Goal: Information Seeking & Learning: Learn about a topic

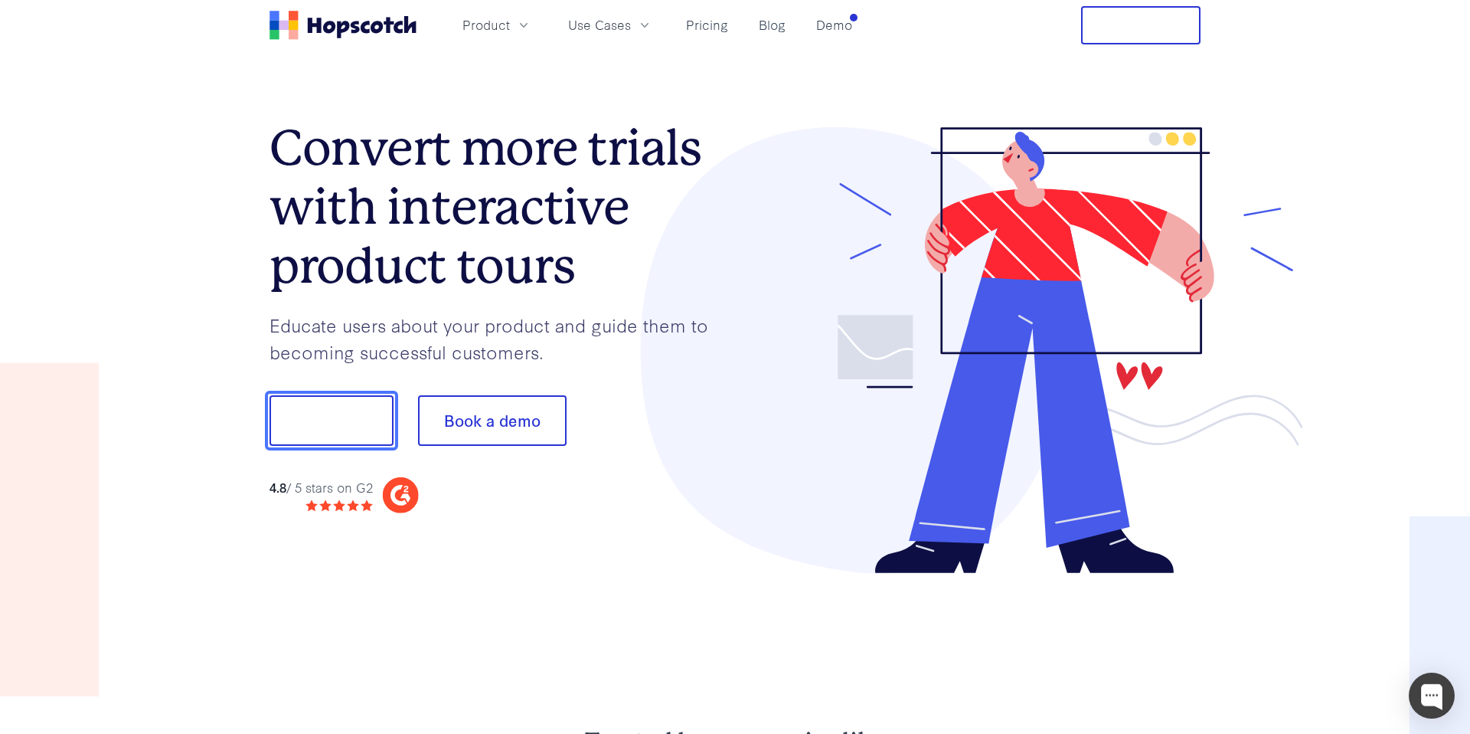
click at [330, 430] on button "Show me!" at bounding box center [332, 420] width 124 height 51
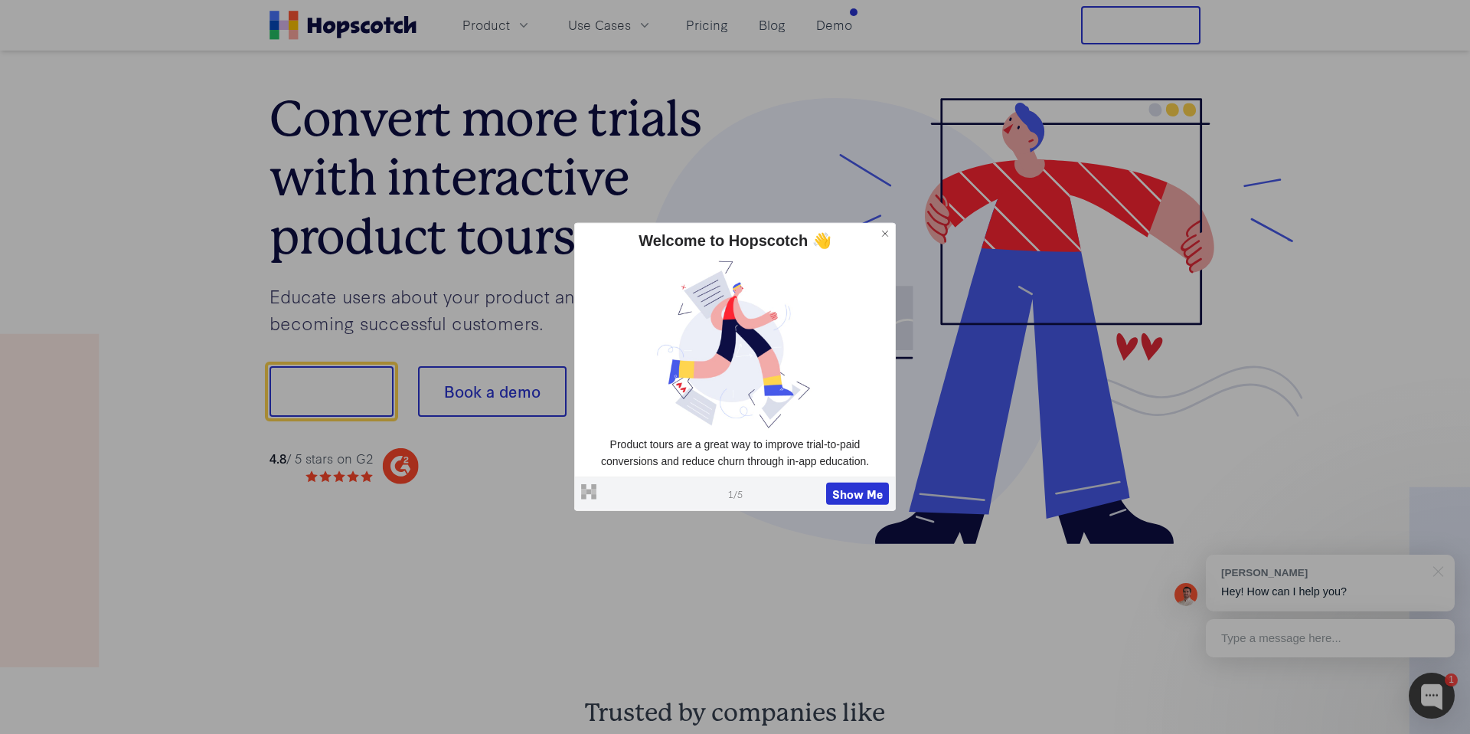
scroll to position [20, 0]
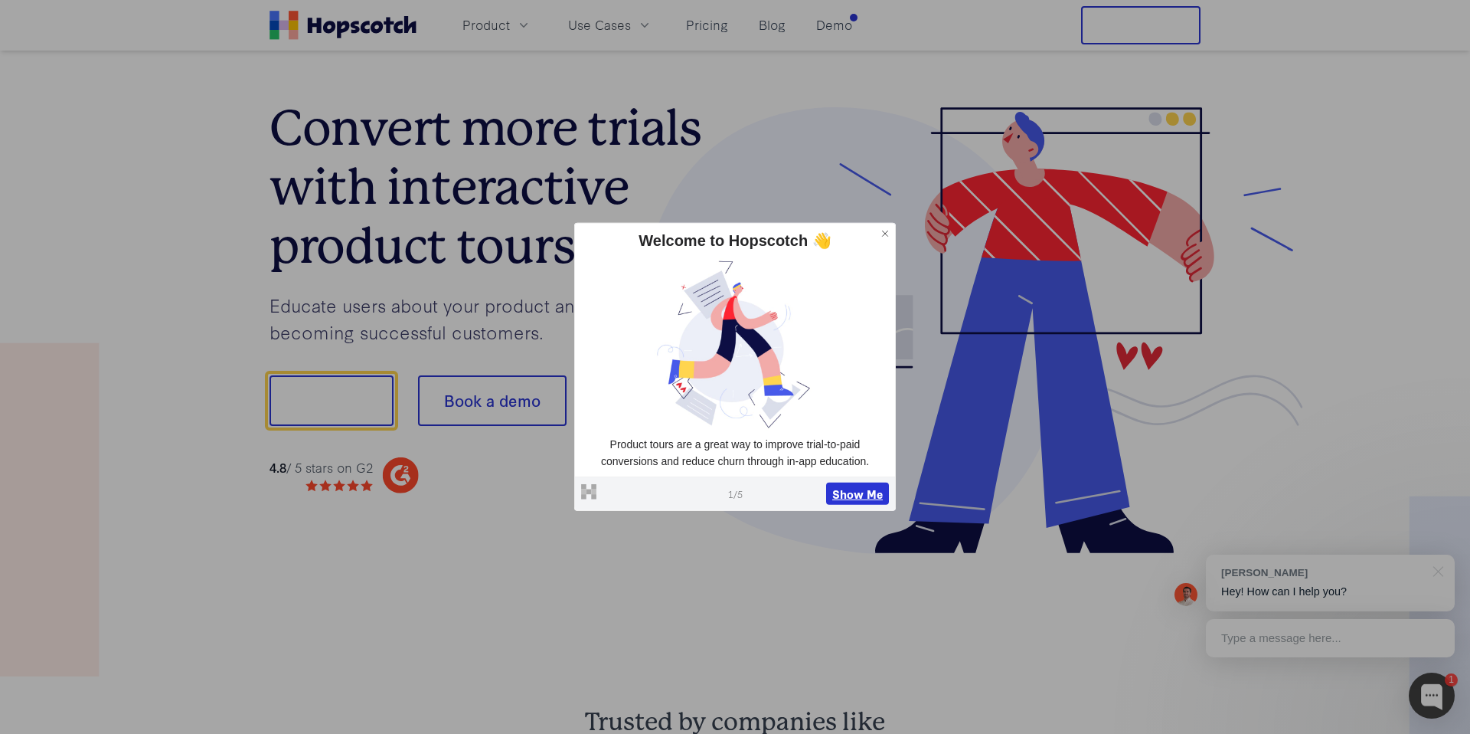
click at [834, 495] on button "Show Me" at bounding box center [857, 493] width 63 height 23
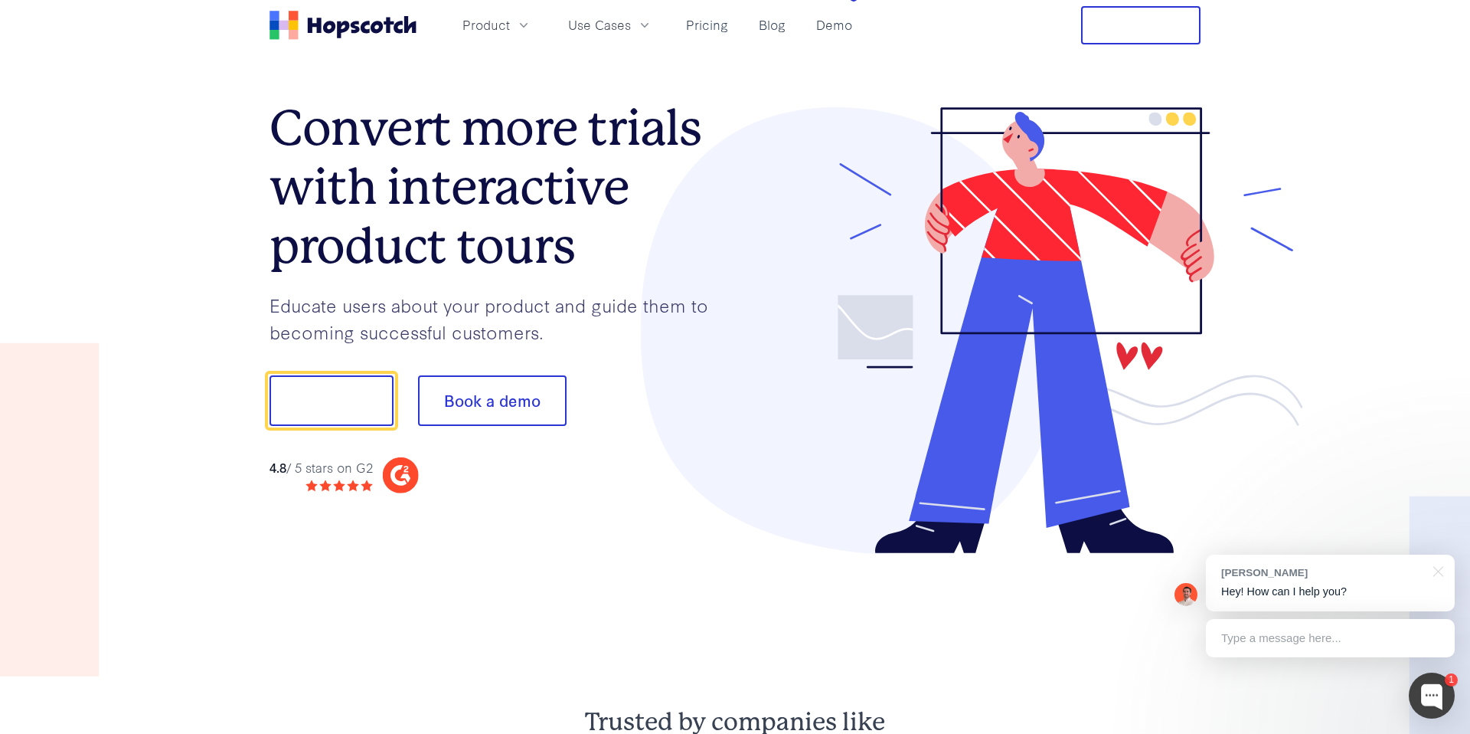
scroll to position [0, 0]
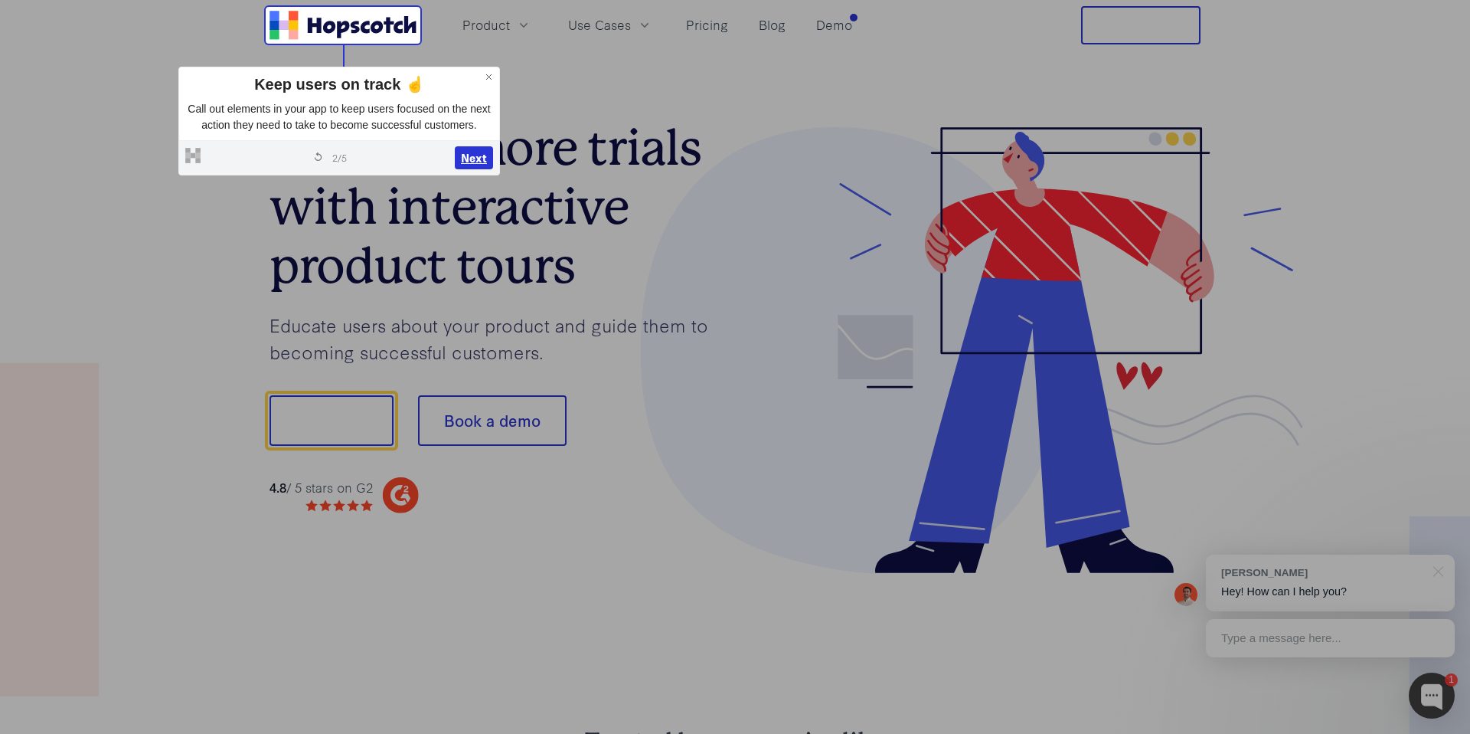
click at [472, 169] on button "Next" at bounding box center [474, 157] width 38 height 23
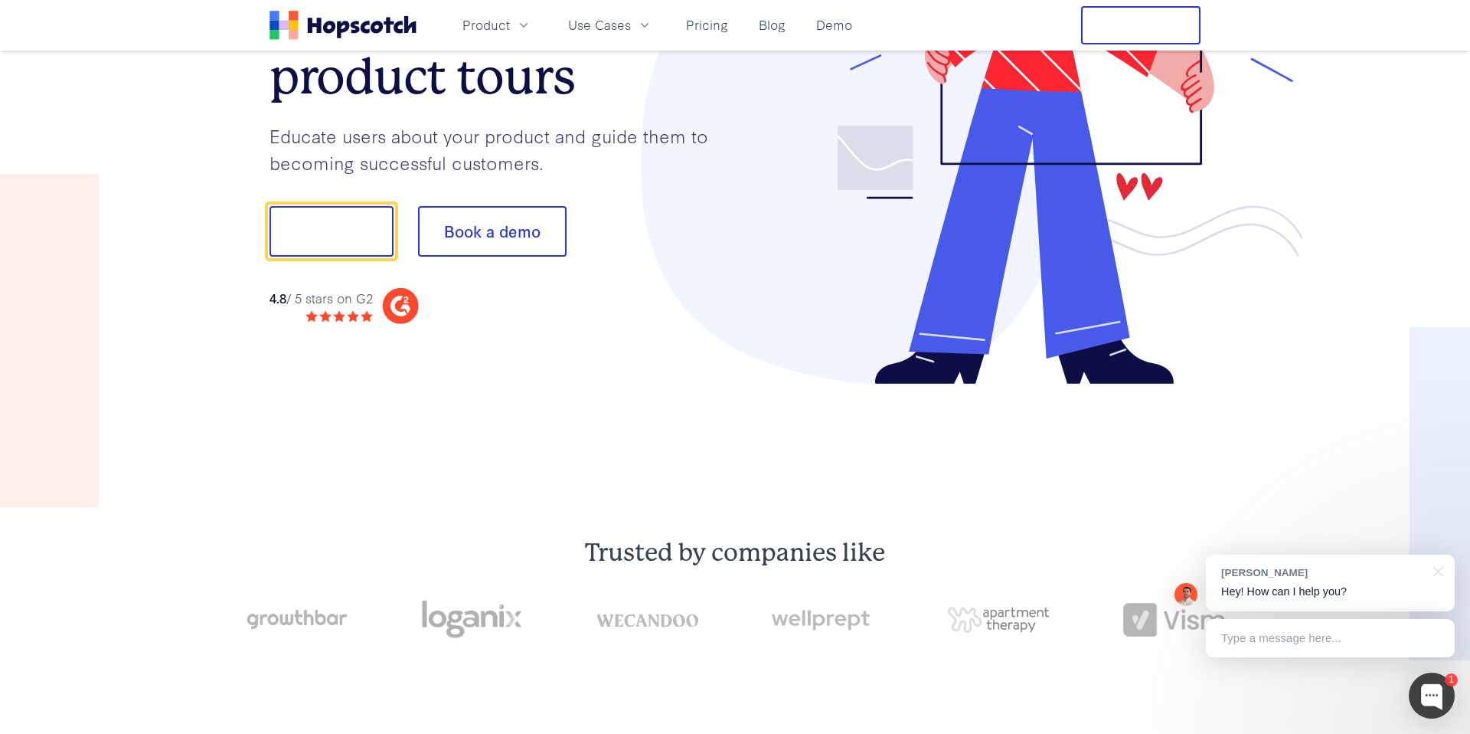
scroll to position [191, 0]
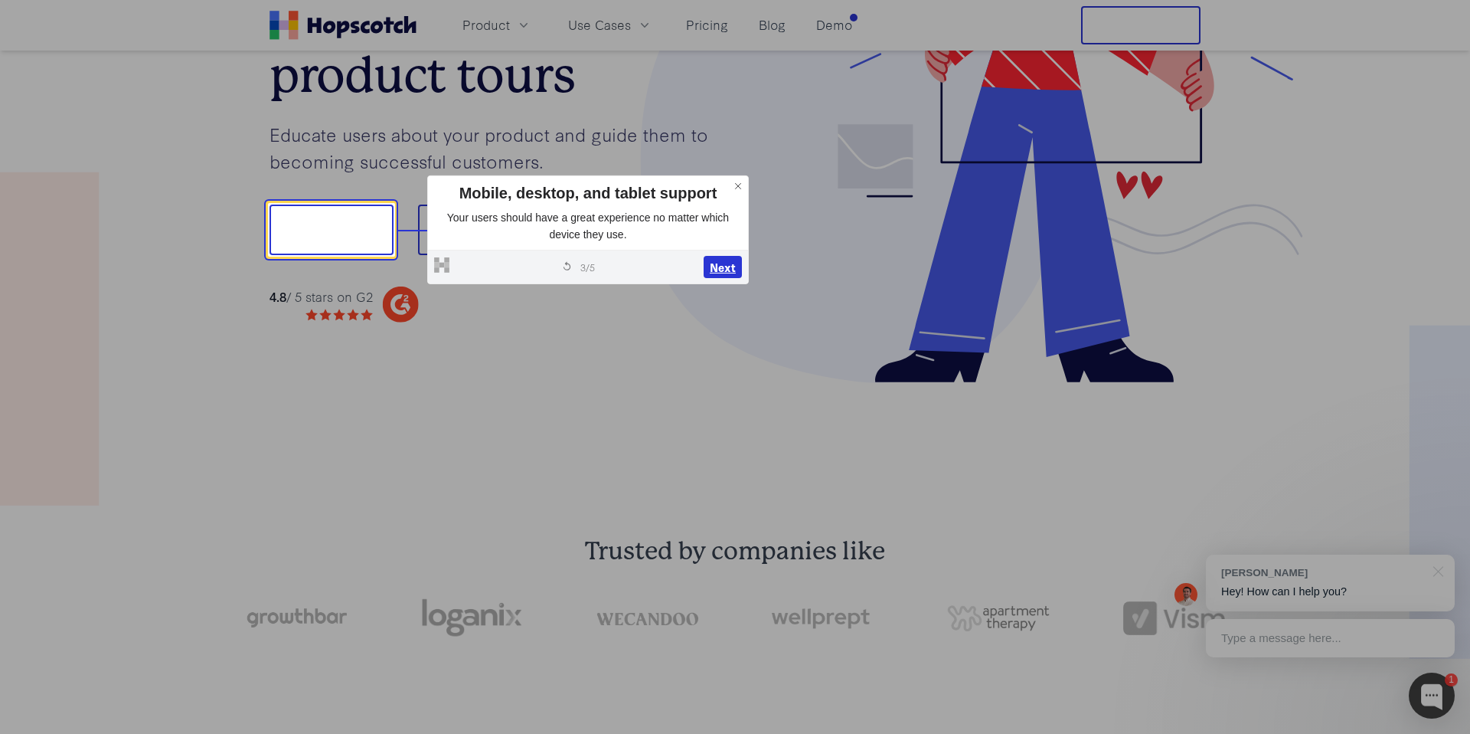
click at [733, 267] on button "Next" at bounding box center [723, 267] width 38 height 23
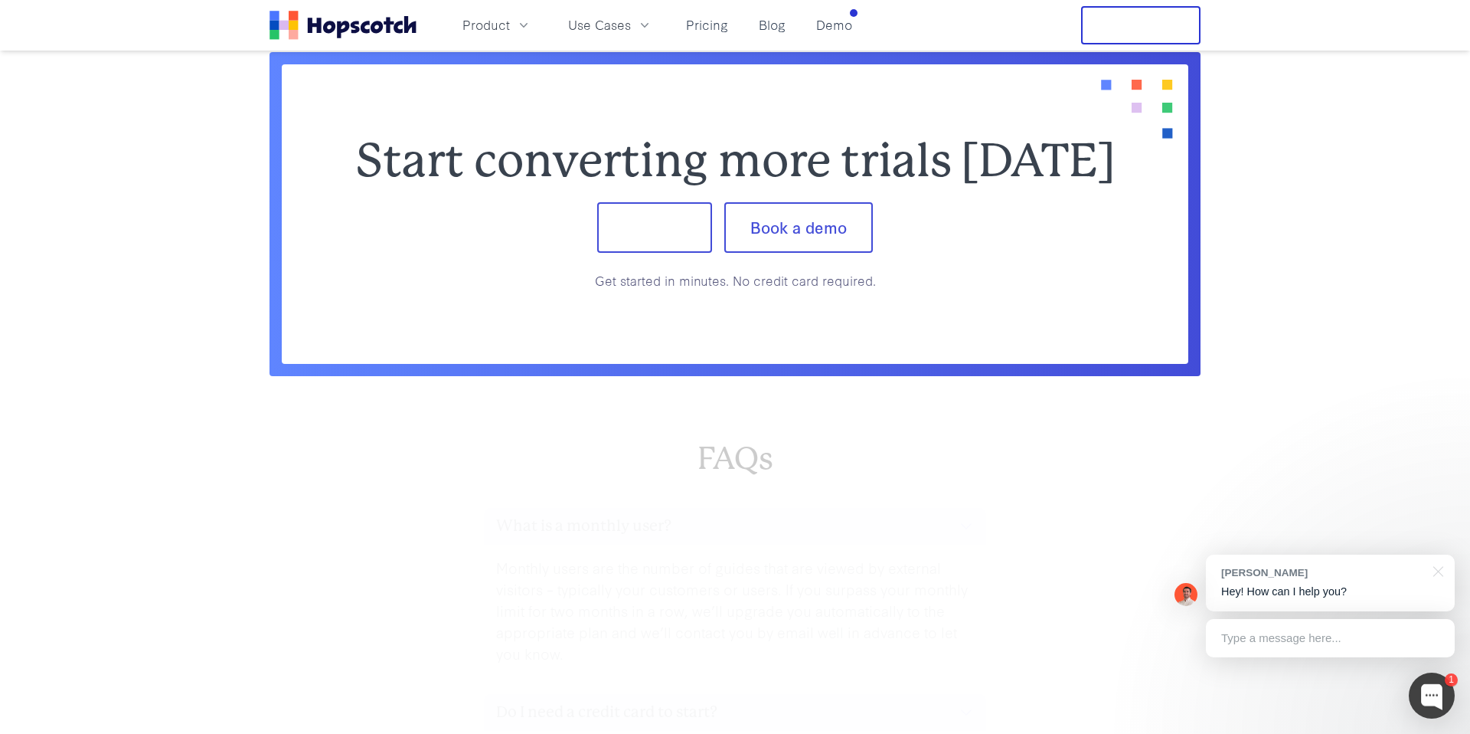
scroll to position [6392, 0]
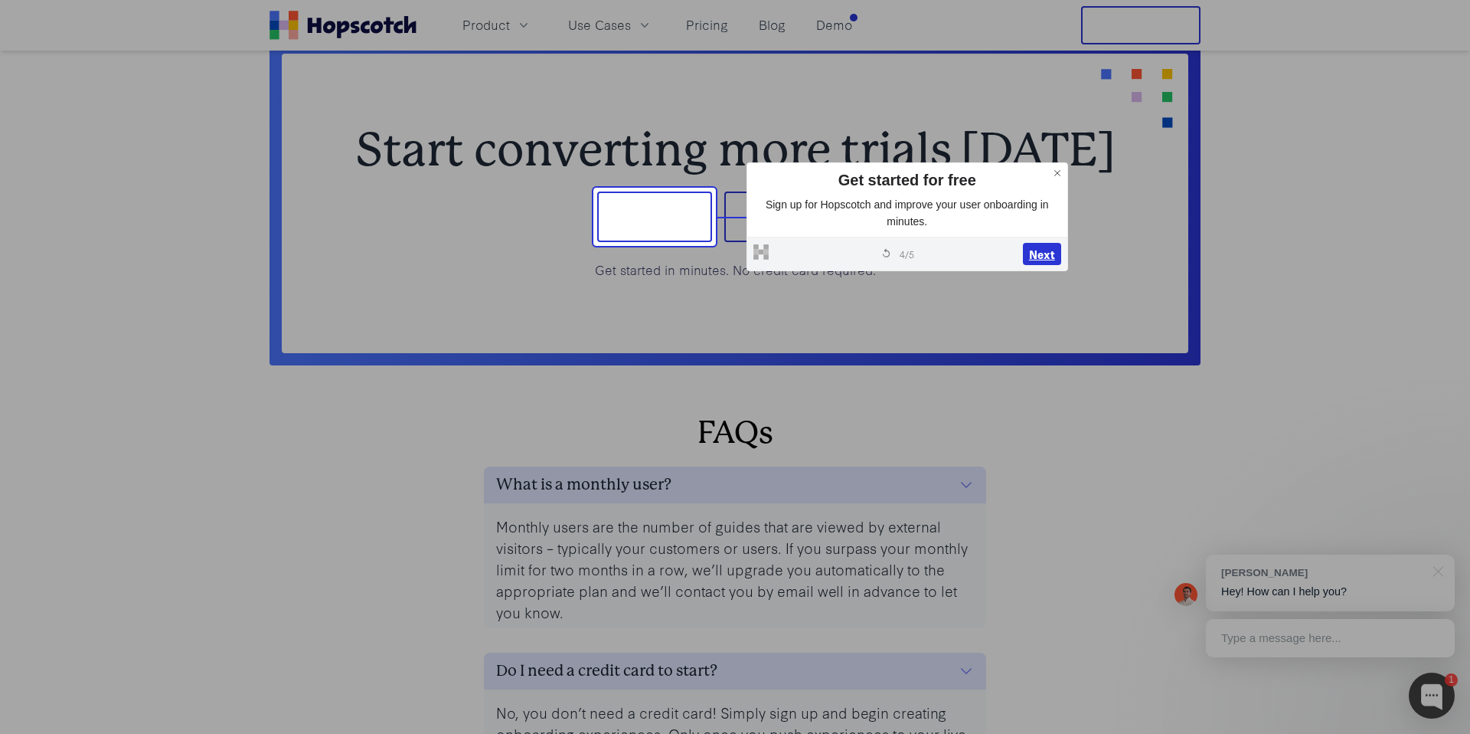
click at [1041, 256] on button "Next" at bounding box center [1042, 254] width 38 height 23
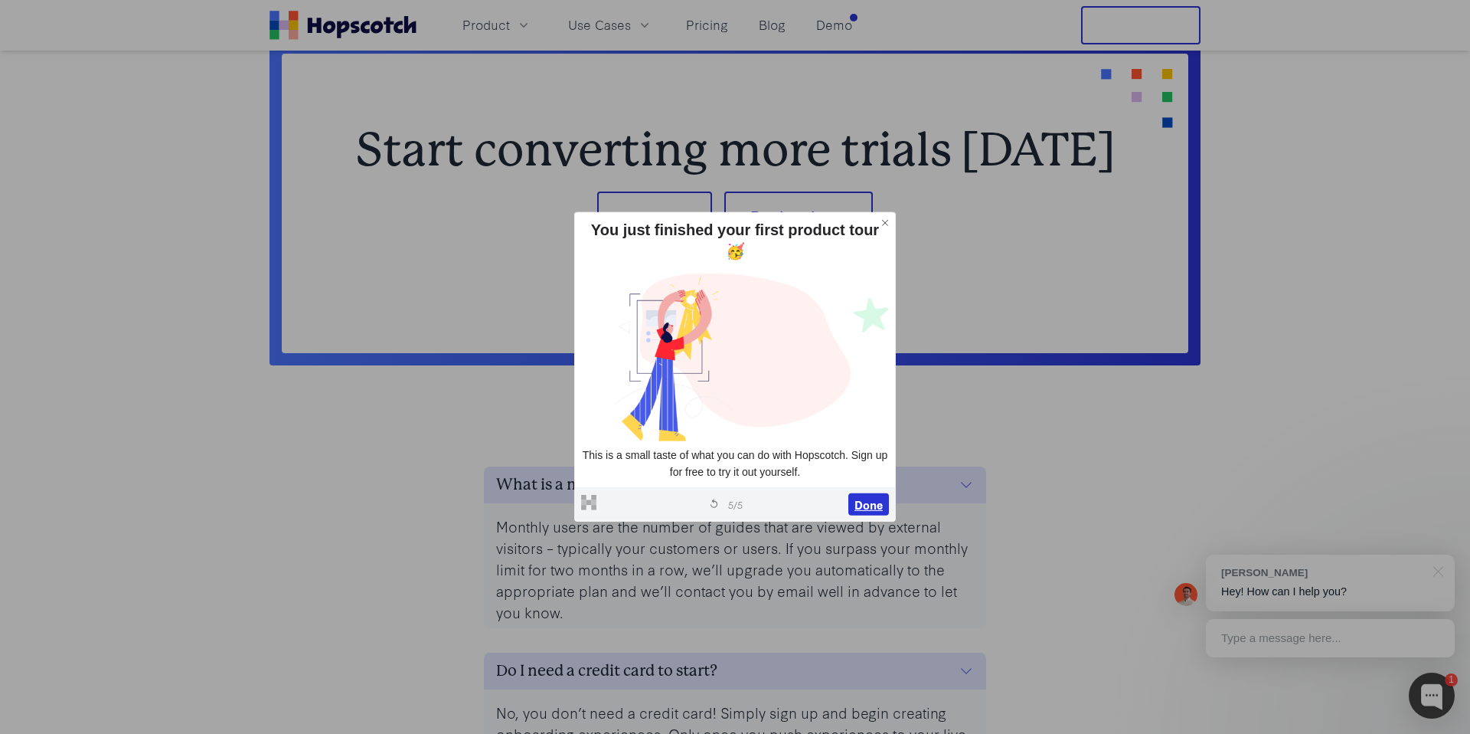
click at [873, 498] on button "Done" at bounding box center [868, 503] width 41 height 23
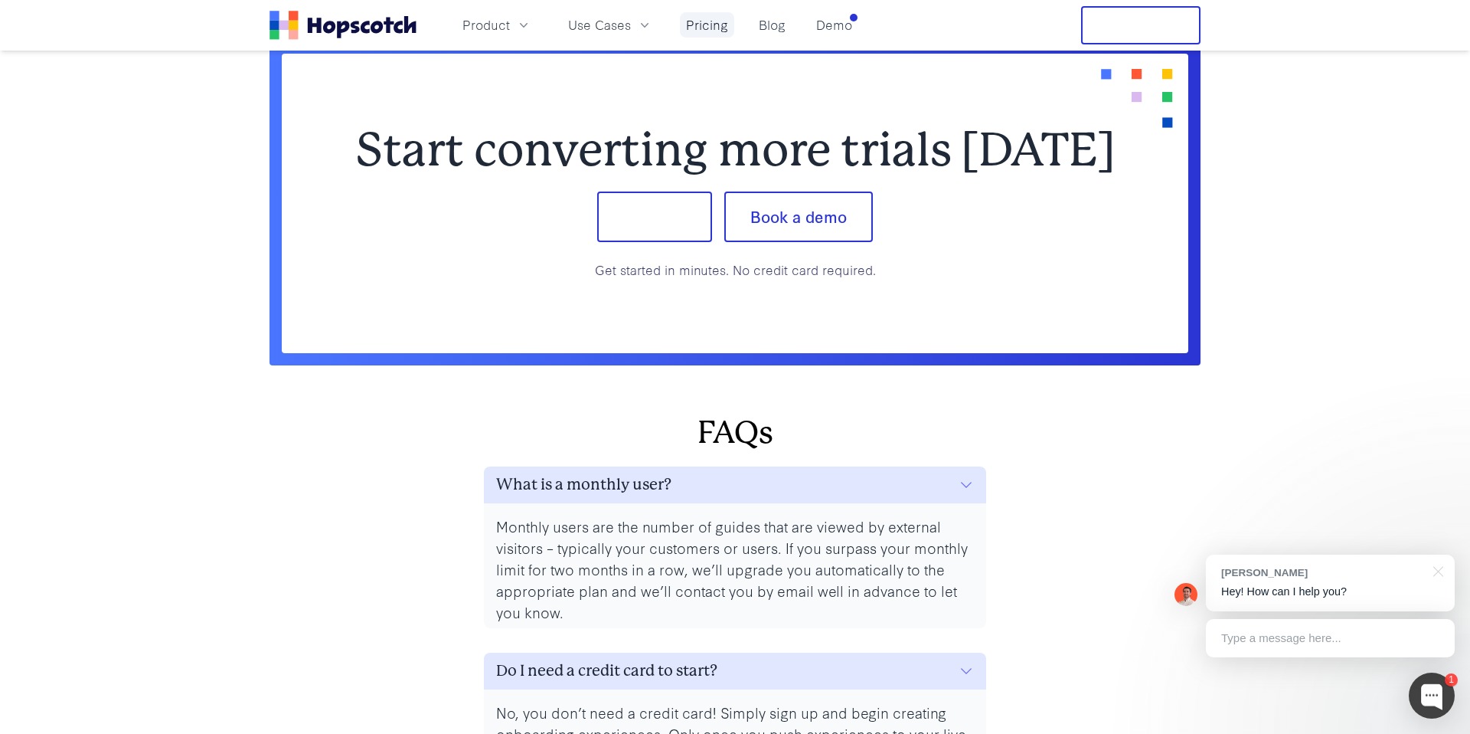
click at [694, 33] on link "Pricing" at bounding box center [707, 24] width 54 height 25
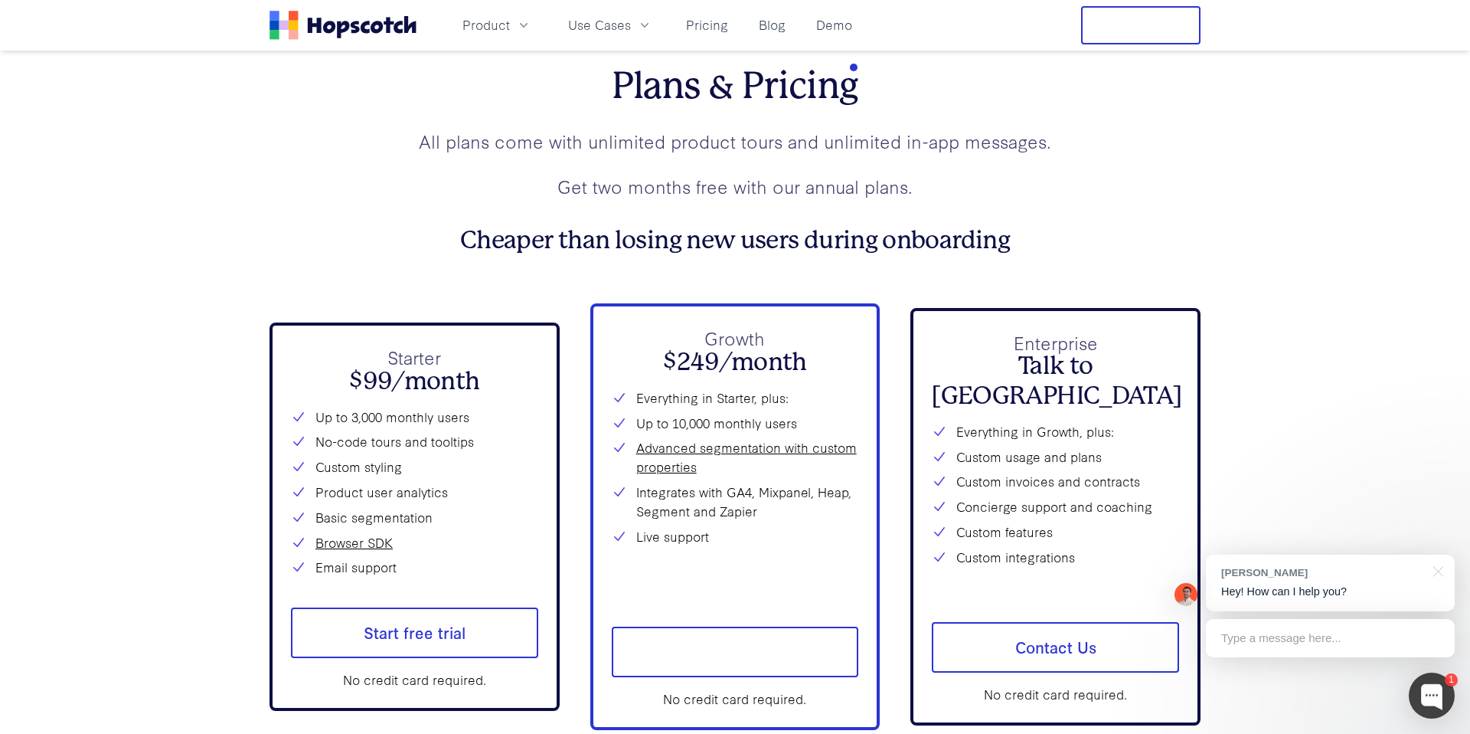
scroll to position [5470, 0]
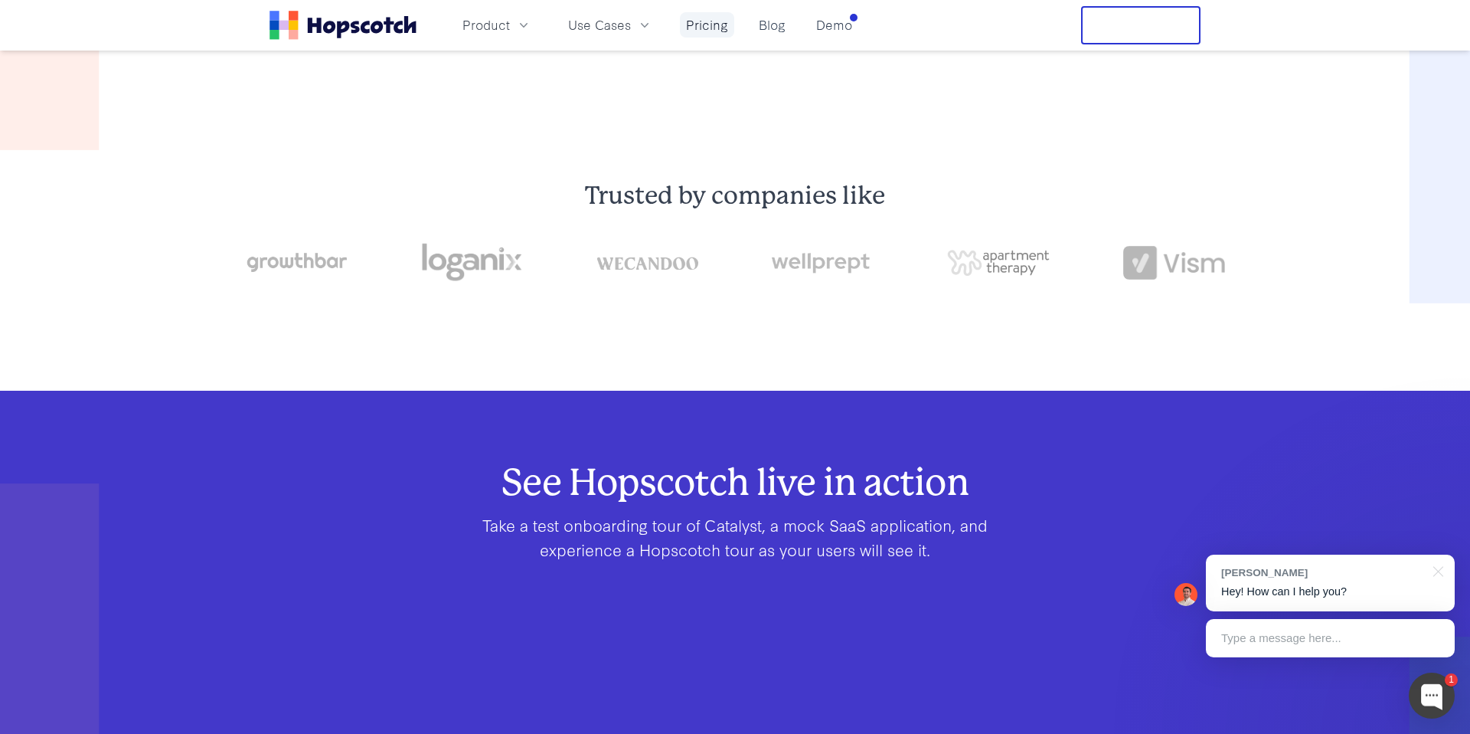
click at [717, 28] on link "Pricing" at bounding box center [707, 24] width 54 height 25
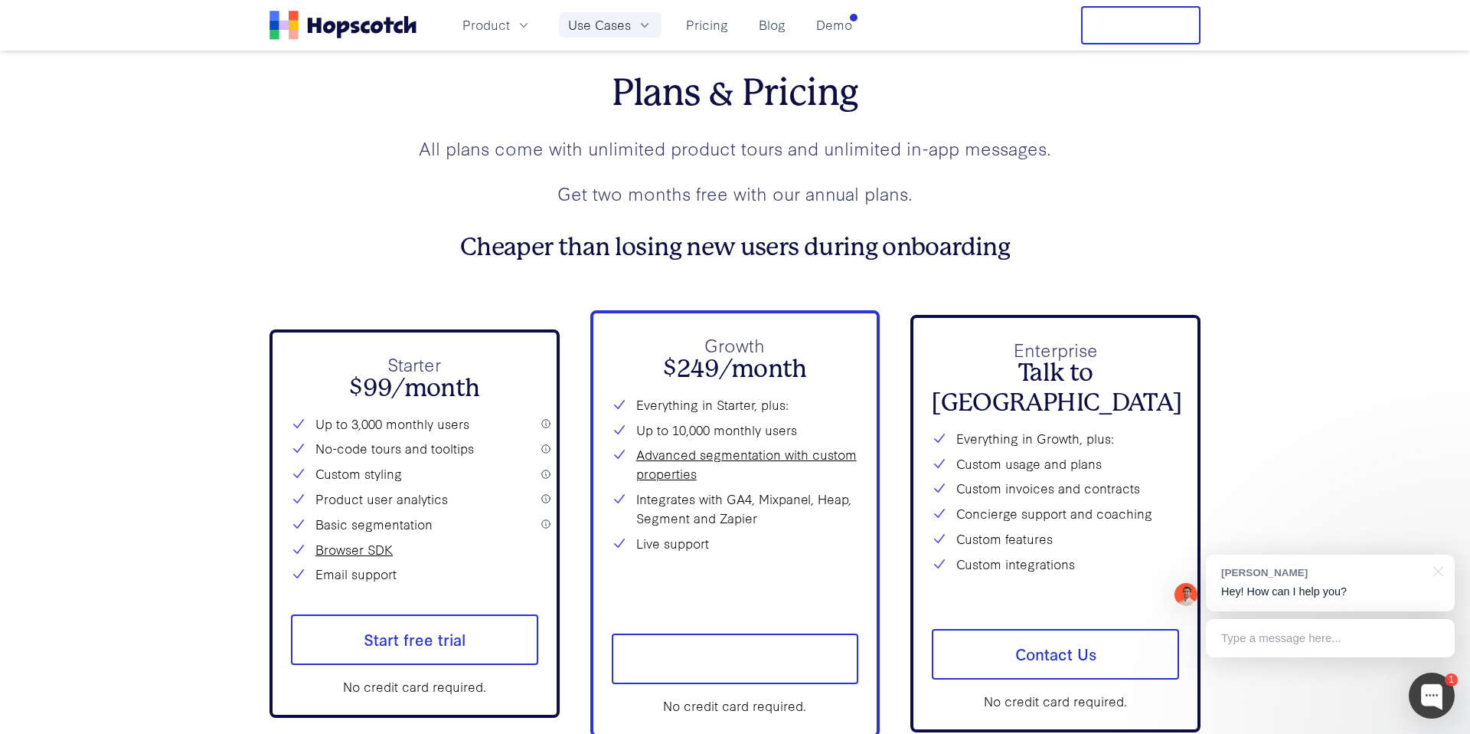
click at [631, 28] on button "Use Cases" at bounding box center [610, 24] width 103 height 25
click at [508, 26] on span "Product" at bounding box center [485, 24] width 47 height 19
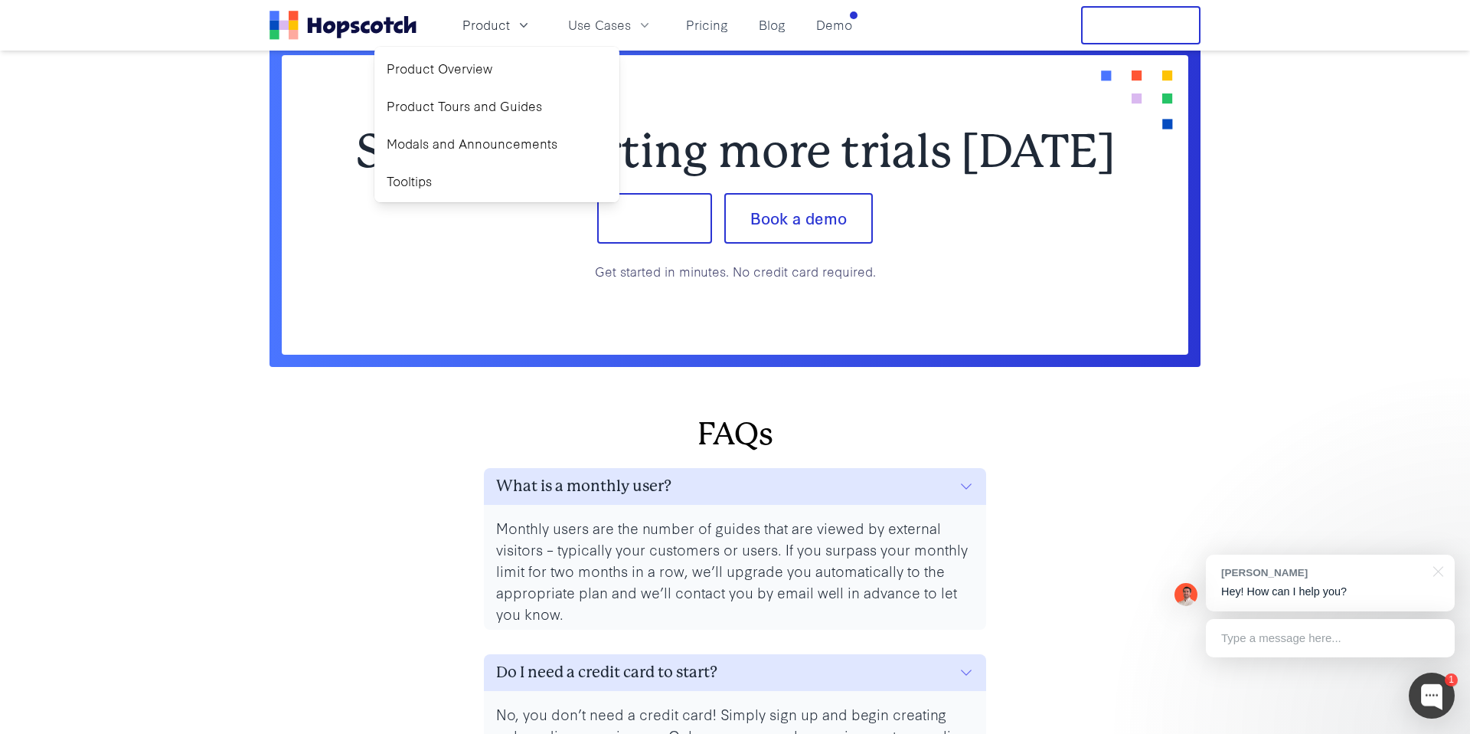
scroll to position [6392, 0]
